Goal: Communication & Community: Answer question/provide support

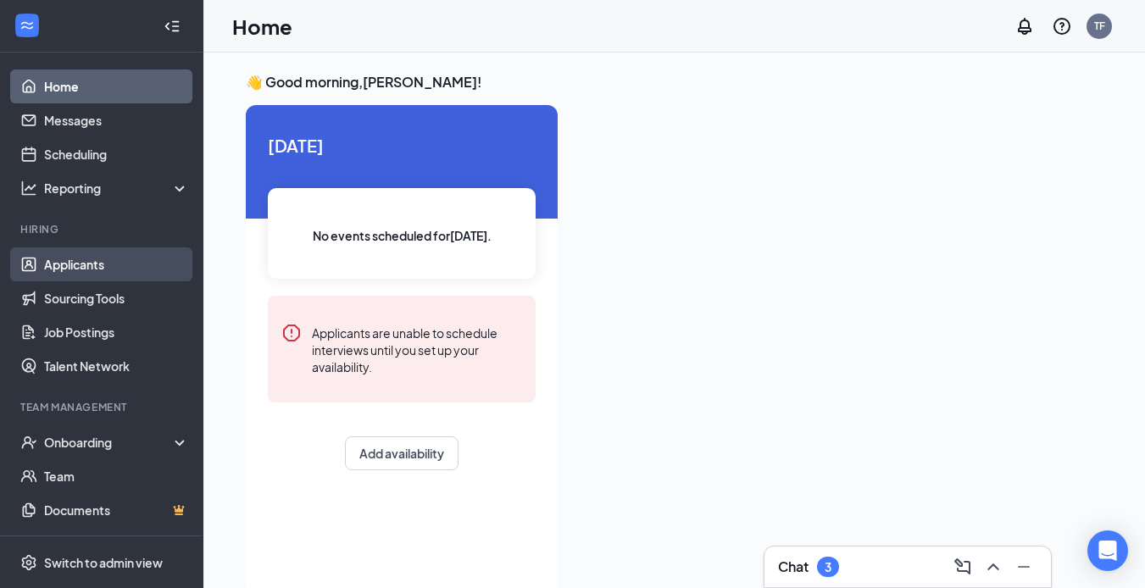
click at [102, 255] on link "Applicants" at bounding box center [116, 264] width 145 height 34
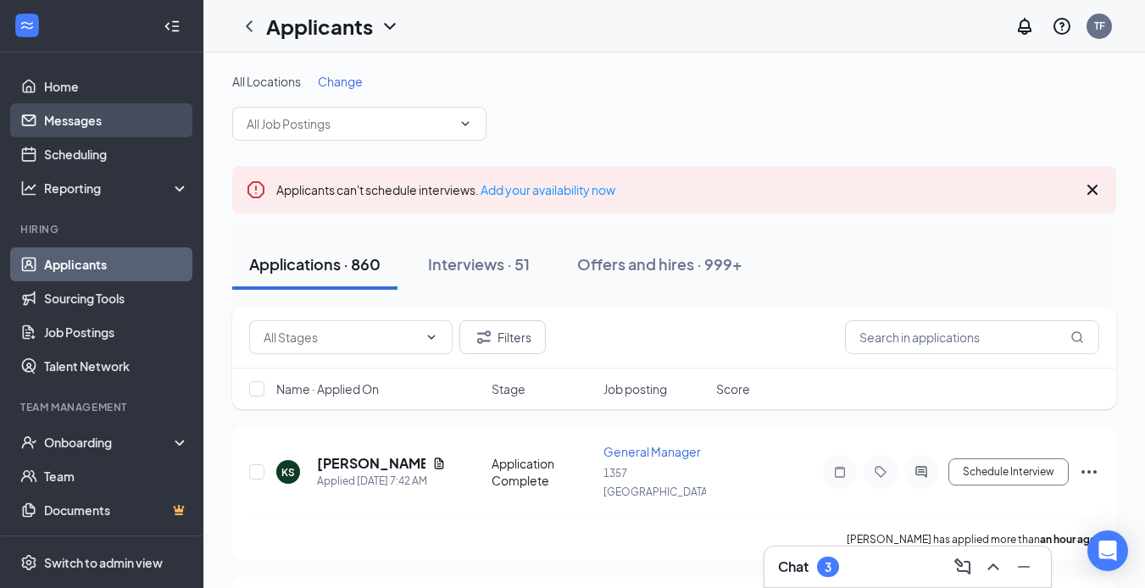
drag, startPoint x: 84, startPoint y: 118, endPoint x: 82, endPoint y: 136, distance: 17.9
click at [86, 119] on link "Messages" at bounding box center [116, 120] width 145 height 34
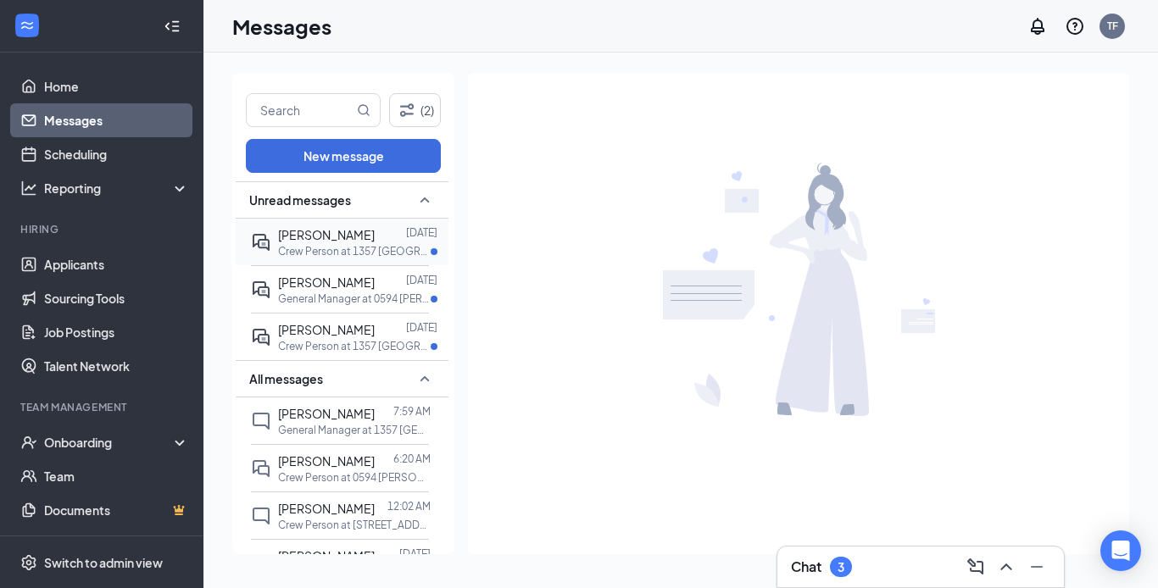
click at [280, 258] on p "Crew Person at 1357 [GEOGRAPHIC_DATA]" at bounding box center [354, 251] width 153 height 14
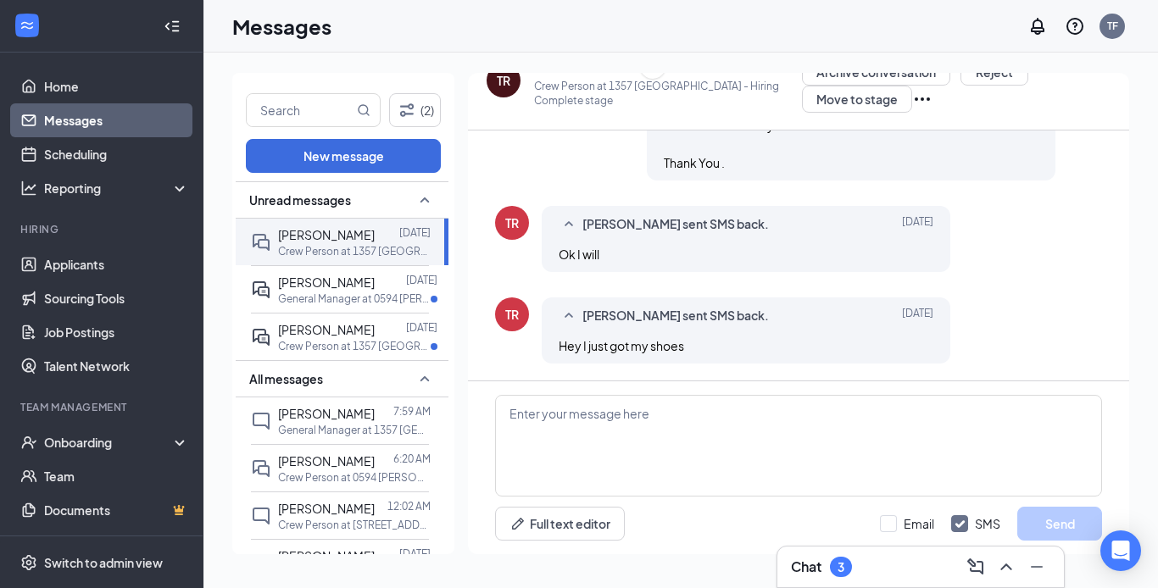
scroll to position [770, 0]
drag, startPoint x: 354, startPoint y: 358, endPoint x: 346, endPoint y: 345, distance: 15.3
click at [346, 353] on div "[PERSON_NAME] [DATE] Crew Person at 1357 [GEOGRAPHIC_DATA]" at bounding box center [357, 336] width 159 height 33
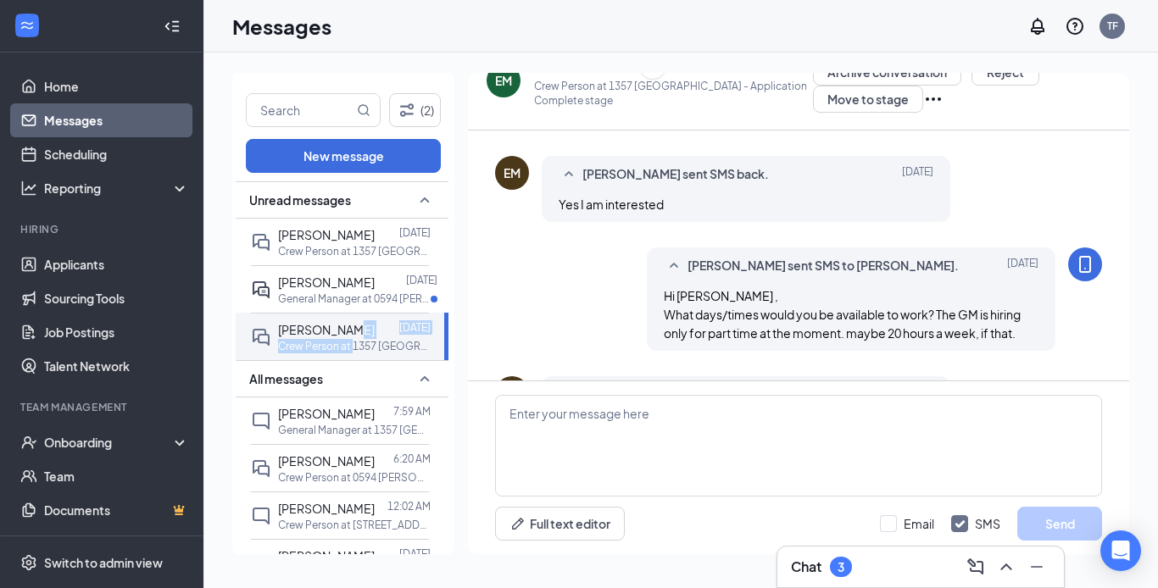
scroll to position [650, 0]
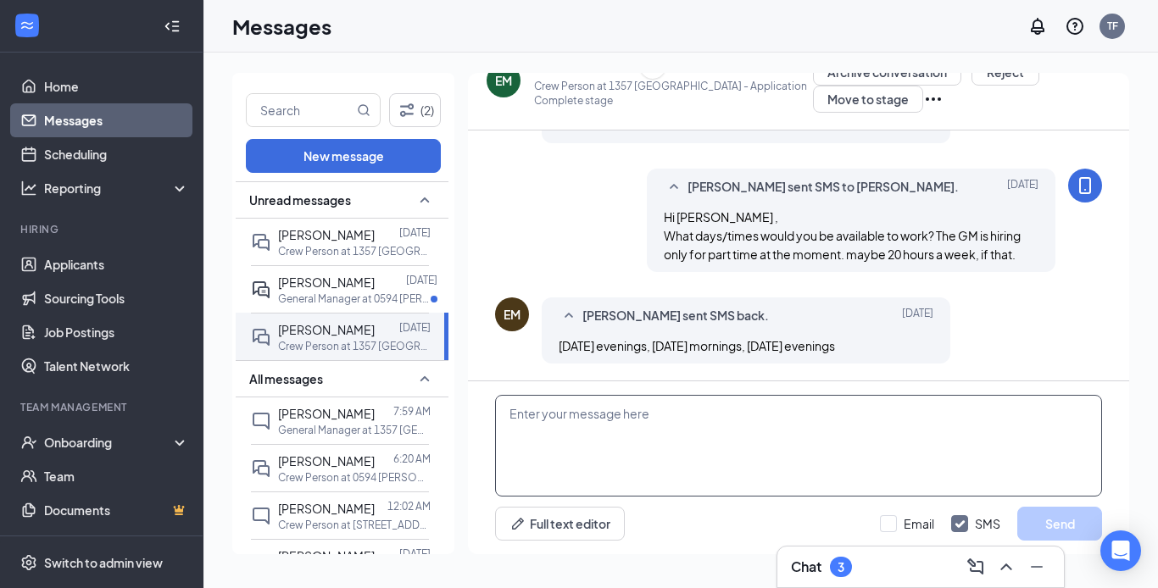
click at [620, 435] on textarea at bounding box center [798, 446] width 607 height 102
type textarea "What times"
click at [1075, 515] on button "Send" at bounding box center [1059, 524] width 85 height 34
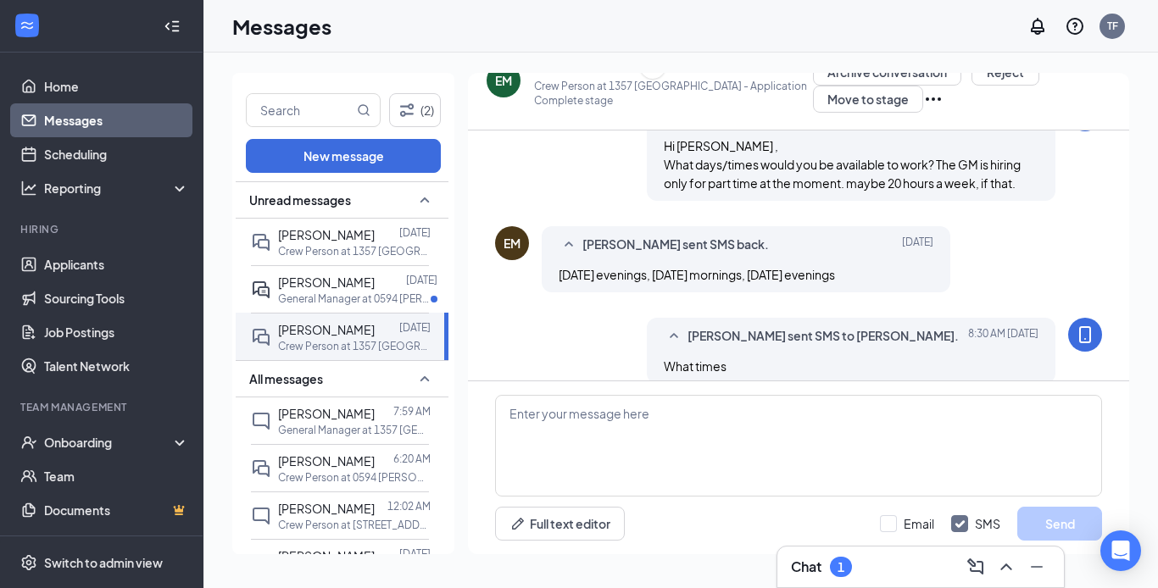
scroll to position [741, 0]
